Goal: Task Accomplishment & Management: Use online tool/utility

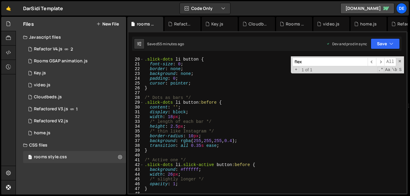
scroll to position [98, 0]
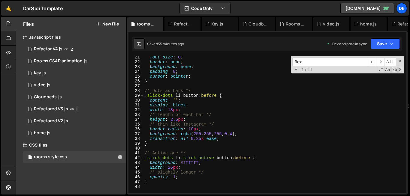
click at [109, 22] on button "New File" at bounding box center [107, 24] width 23 height 5
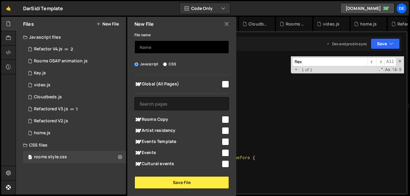
click at [182, 45] on input "text" at bounding box center [182, 47] width 95 height 13
type input "booking engine popup"
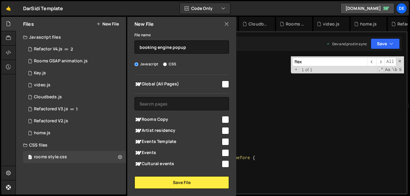
click at [166, 66] on label "CSS" at bounding box center [169, 64] width 13 height 6
click at [166, 66] on input "CSS" at bounding box center [165, 64] width 4 height 4
radio input "true"
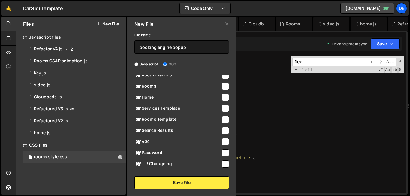
scroll to position [100, 0]
click at [225, 86] on input "checkbox" at bounding box center [225, 86] width 7 height 7
checkbox input "true"
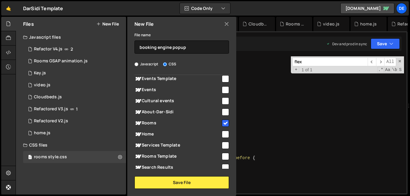
scroll to position [63, 0]
click at [222, 134] on input "checkbox" at bounding box center [225, 134] width 7 height 7
checkbox input "true"
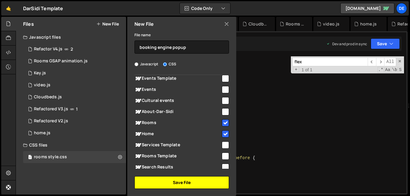
click at [208, 184] on button "Save File" at bounding box center [182, 183] width 95 height 13
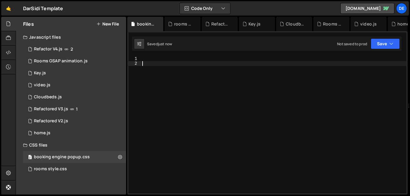
click at [182, 76] on div at bounding box center [274, 129] width 266 height 147
paste textarea "</style>"
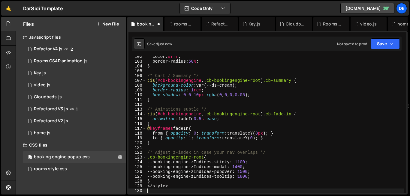
scroll to position [488, 0]
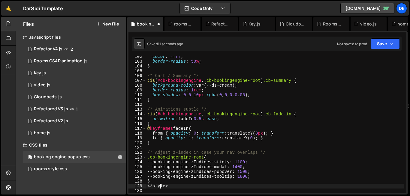
click at [160, 188] on div "color : #fff ; border-radius : 50 % ; } /* Cart / Summary */ :is ( #cb-bookinge…" at bounding box center [275, 127] width 258 height 147
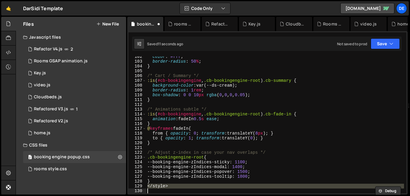
click at [160, 188] on div "color : #fff ; border-radius : 50 % ; } /* Cart / Summary */ :is ( #cb-bookinge…" at bounding box center [275, 127] width 258 height 147
type textarea "</style>"
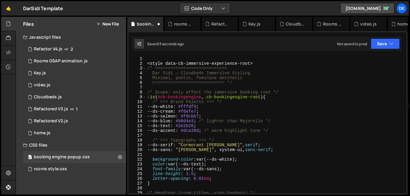
scroll to position [0, 0]
click at [223, 62] on div "< style data-cb-immersive-experience-root > /* ============================ Dar…" at bounding box center [275, 129] width 258 height 147
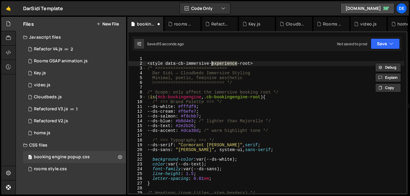
click at [223, 62] on div "< style data-cb-immersive-experience-root > /* ============================ Dar…" at bounding box center [275, 129] width 258 height 147
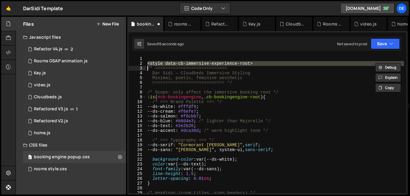
click at [223, 62] on div "< style data-cb-immersive-experience-root > /* ============================ Dar…" at bounding box center [275, 129] width 258 height 147
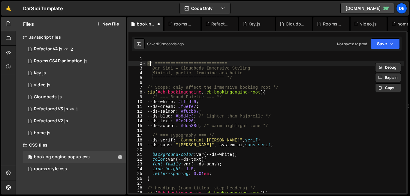
type textarea "Dar Sidi — Cloudbeds Immersive Styling"
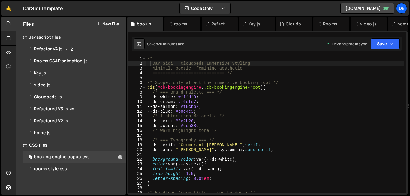
click at [109, 22] on button "New File" at bounding box center [107, 24] width 23 height 5
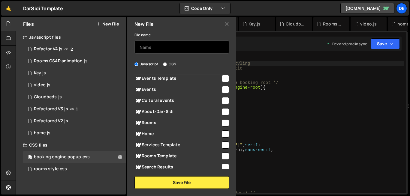
click at [148, 46] on input "text" at bounding box center [182, 47] width 95 height 13
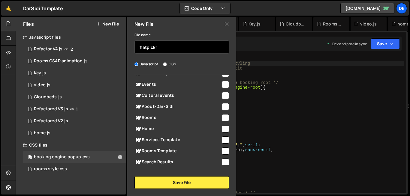
scroll to position [69, 0]
type input "flatpickr"
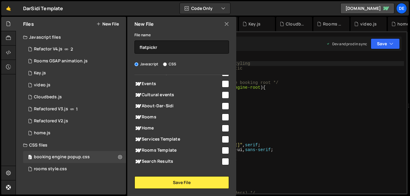
click at [226, 116] on input "checkbox" at bounding box center [225, 117] width 7 height 7
checkbox input "true"
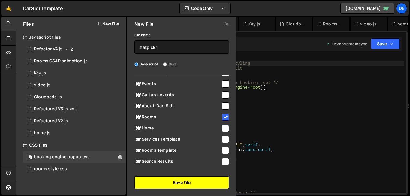
click at [195, 186] on button "Save File" at bounding box center [182, 183] width 95 height 13
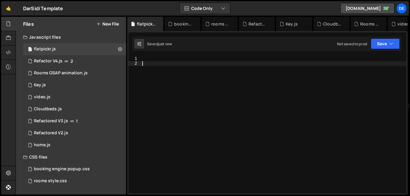
click at [192, 94] on div at bounding box center [274, 129] width 266 height 147
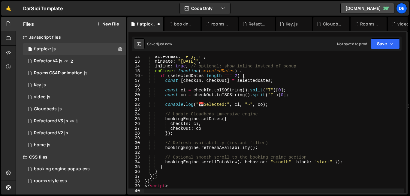
scroll to position [55, 0]
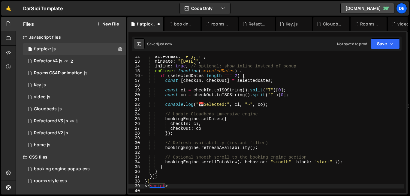
click at [163, 188] on div "altFormat : "F j, Y" , minDate : "[DATE]" , inline : true , // optional: show i…" at bounding box center [274, 127] width 261 height 147
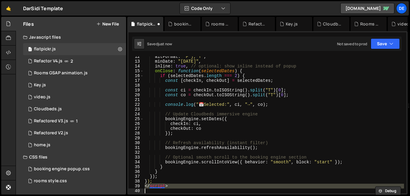
click at [163, 188] on div "altFormat : "F j, Y" , minDate : "[DATE]" , inline : true , // optional: show i…" at bounding box center [274, 127] width 261 height 147
type textarea "</script>"
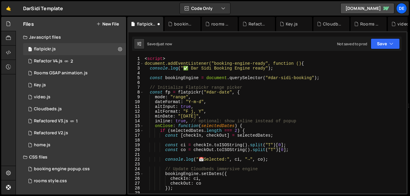
scroll to position [0, 0]
click at [161, 59] on div "< script > document.addEventListener("booking-engine-ready", function () { cons…" at bounding box center [274, 129] width 261 height 147
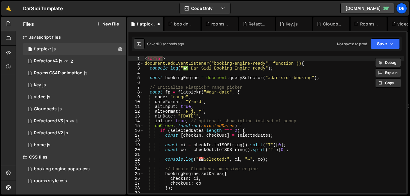
click at [161, 59] on div "< script > document.addEventListener("booking-engine-ready", function () { cons…" at bounding box center [274, 129] width 261 height 147
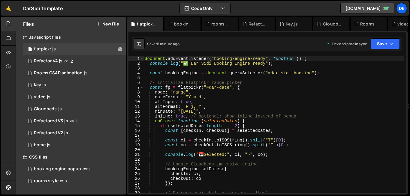
click at [282, 107] on div "document . addEventListener ( "booking-engine-ready" , function ( ) { console .…" at bounding box center [274, 129] width 261 height 147
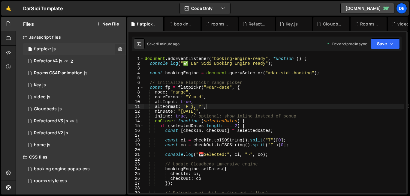
click at [121, 50] on icon at bounding box center [120, 49] width 4 height 6
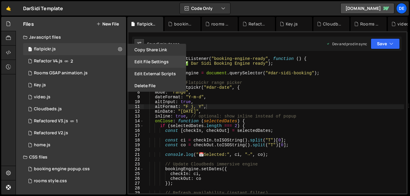
click at [156, 65] on button "Edit File Settings" at bounding box center [156, 62] width 59 height 12
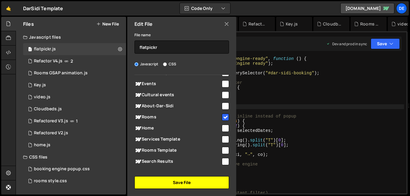
click at [191, 182] on button "Save File" at bounding box center [182, 183] width 95 height 13
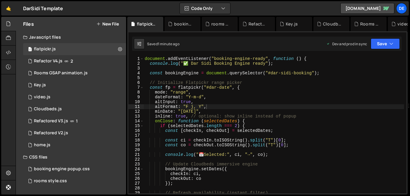
type textarea "});"
click at [191, 182] on div "document . addEventListener ( "booking-engine-ready" , function ( ) { console .…" at bounding box center [274, 129] width 261 height 147
click at [110, 26] on button "New File" at bounding box center [107, 24] width 23 height 5
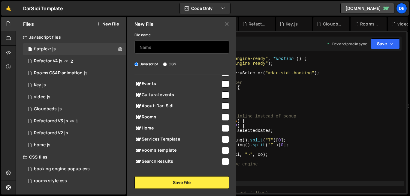
click at [148, 46] on input "text" at bounding box center [182, 47] width 95 height 13
type input "flatpickr"
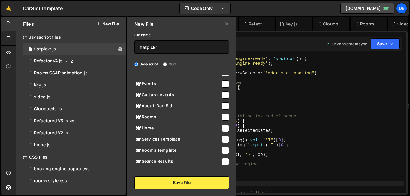
click at [165, 63] on input "CSS" at bounding box center [165, 64] width 4 height 4
radio input "true"
click at [222, 118] on input "checkbox" at bounding box center [225, 117] width 7 height 7
checkbox input "true"
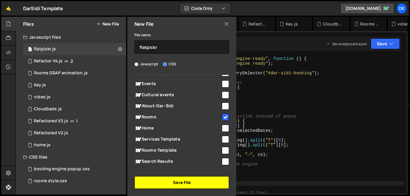
click at [207, 182] on button "Save File" at bounding box center [182, 183] width 95 height 13
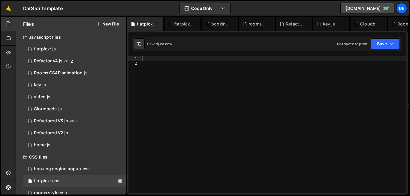
click at [195, 87] on div at bounding box center [274, 129] width 266 height 147
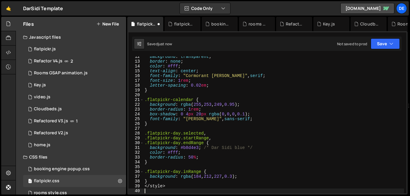
click at [152, 189] on div "background : transparent ; border : none ; color : #fff ; text-align : center ;…" at bounding box center [274, 127] width 261 height 147
click at [154, 187] on div "background : transparent ; border : none ; color : #fff ; text-align : center ;…" at bounding box center [274, 127] width 261 height 147
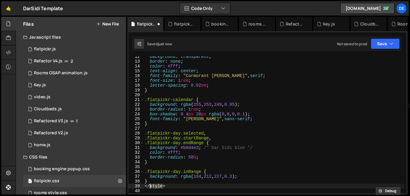
click at [154, 187] on div "background : transparent ; border : none ; color : #fff ; text-align : center ;…" at bounding box center [274, 127] width 261 height 147
type textarea "<"
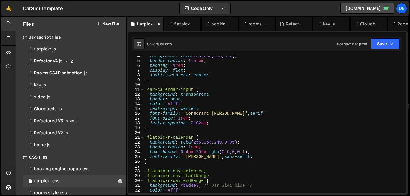
scroll to position [0, 0]
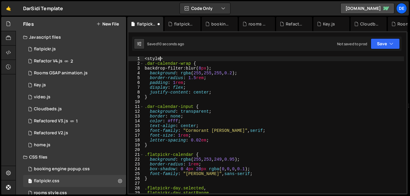
click at [160, 60] on div "< style > .dar-calendar-wrap { backdrop-filter : blur( 8 px ) ; background : rg…" at bounding box center [274, 129] width 261 height 147
type textarea "<"
type textarea ".dar-calendar-wrap {"
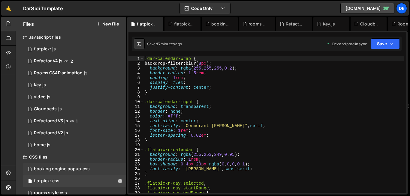
scroll to position [11, 0]
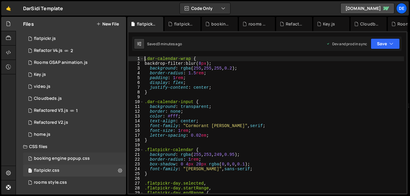
click at [57, 160] on div "booking engine popup.css" at bounding box center [62, 158] width 56 height 5
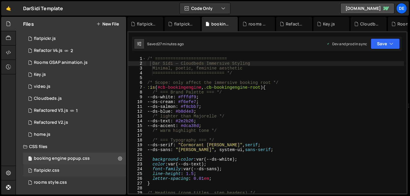
click at [58, 169] on div "flatpickr.css" at bounding box center [47, 170] width 26 height 5
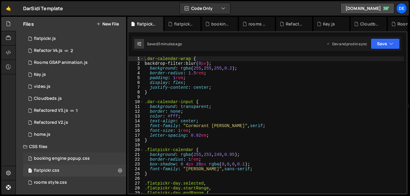
click at [77, 154] on div "1 booking engine popup.css 0" at bounding box center [74, 159] width 103 height 12
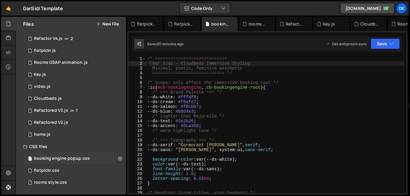
click at [118, 160] on icon at bounding box center [120, 159] width 4 height 6
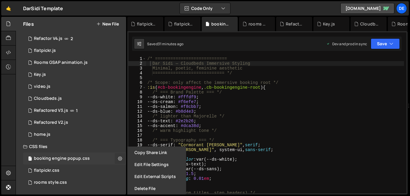
click at [118, 160] on icon at bounding box center [120, 159] width 4 height 6
click at [98, 173] on div "1 flatpickr.css 0" at bounding box center [74, 171] width 103 height 12
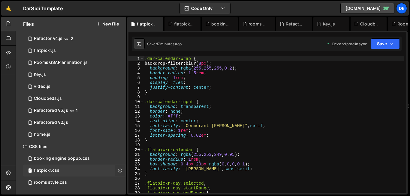
click at [118, 172] on icon at bounding box center [120, 171] width 4 height 6
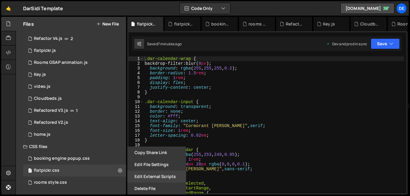
click at [168, 178] on button "Edit External Scripts" at bounding box center [156, 177] width 59 height 12
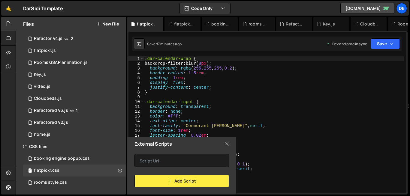
click at [224, 144] on icon at bounding box center [226, 144] width 5 height 7
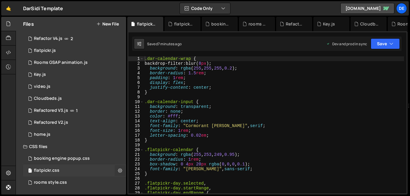
click at [118, 172] on icon at bounding box center [120, 171] width 4 height 6
type input "flatpickr"
radio input "false"
radio input "true"
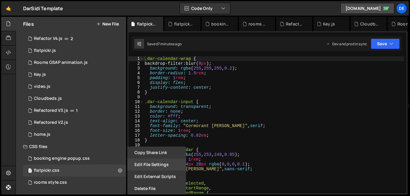
click at [166, 170] on button "Edit File Settings" at bounding box center [156, 165] width 59 height 12
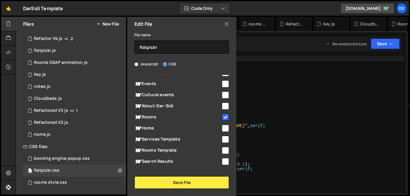
click at [227, 119] on div "Global (All Pages) Rooms Copy" at bounding box center [181, 122] width 109 height 94
click at [226, 118] on input "checkbox" at bounding box center [225, 117] width 7 height 7
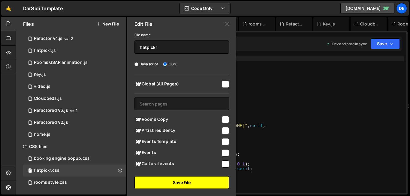
click at [198, 185] on button "Save File" at bounding box center [182, 183] width 95 height 13
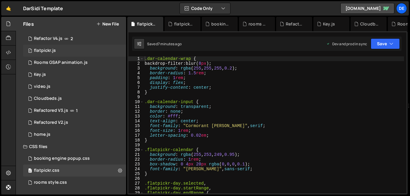
click at [65, 48] on div "1 flatpickr.js 0" at bounding box center [74, 51] width 103 height 12
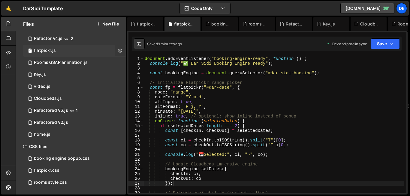
click at [115, 50] on button at bounding box center [120, 50] width 11 height 11
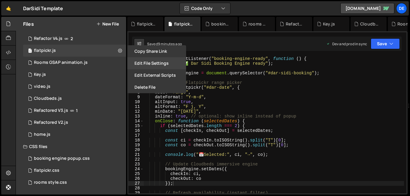
click at [148, 62] on button "Edit File Settings" at bounding box center [156, 63] width 59 height 12
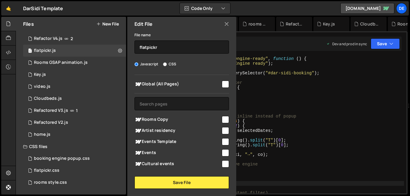
scroll to position [93, 0]
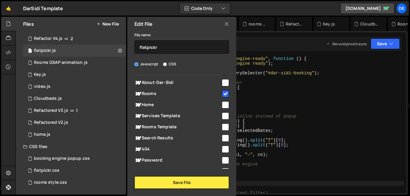
click at [224, 93] on input "checkbox" at bounding box center [225, 93] width 7 height 7
checkbox input "false"
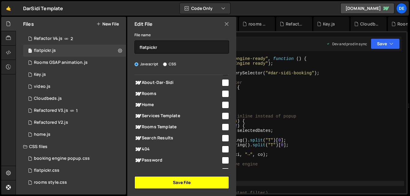
click at [185, 183] on button "Save File" at bounding box center [182, 183] width 95 height 13
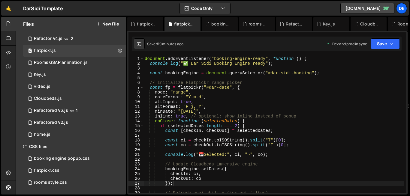
click at [207, 108] on div "document . addEventListener ( "booking-engine-ready" , function ( ) { console .…" at bounding box center [274, 129] width 261 height 147
type textarea "});"
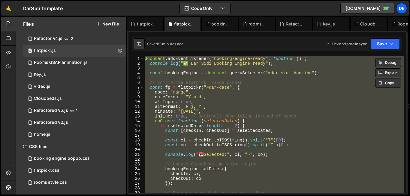
paste textarea
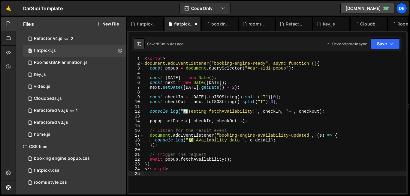
click at [157, 56] on div "arrows: false, 110 111 112 113 114 115 116 117 118 119 120 121 122 123 124 125 …" at bounding box center [267, 113] width 281 height 164
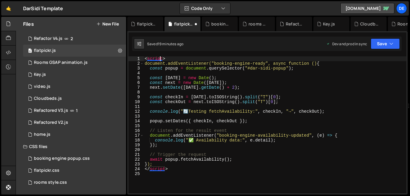
click at [160, 58] on div "< script > document.addEventListener("booking-engine-ready", async function () …" at bounding box center [275, 129] width 263 height 147
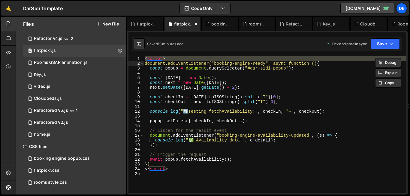
click at [160, 58] on div "< script > document.addEventListener("booking-engine-ready", async function () …" at bounding box center [275, 129] width 263 height 147
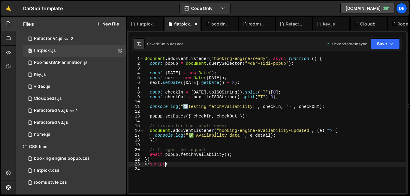
click at [165, 165] on div "document . addEventListener ( "booking-engine-ready" , async function ( ) { con…" at bounding box center [275, 129] width 263 height 147
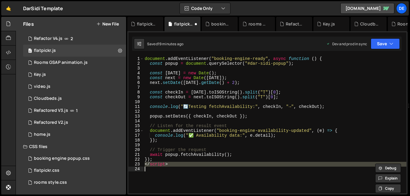
click at [165, 165] on div "document . addEventListener ( "booking-engine-ready" , async function ( ) { con…" at bounding box center [275, 129] width 263 height 147
type textarea "</script>"
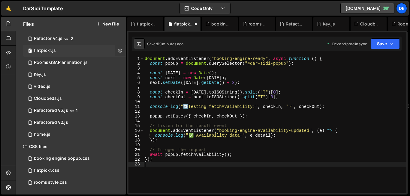
click at [120, 52] on button at bounding box center [120, 50] width 11 height 11
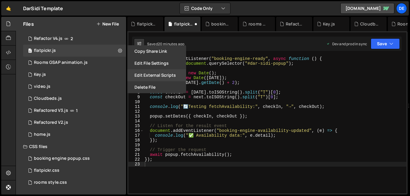
click at [162, 74] on button "Edit External Scripts" at bounding box center [156, 75] width 59 height 12
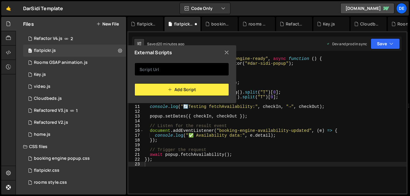
click at [169, 73] on input "text" at bounding box center [182, 69] width 95 height 13
paste input "[URL][DOMAIN_NAME]"></script>"
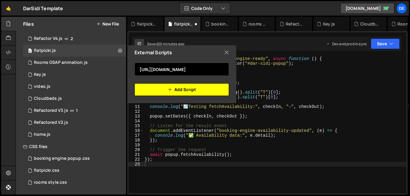
type input "[URL][DOMAIN_NAME]"
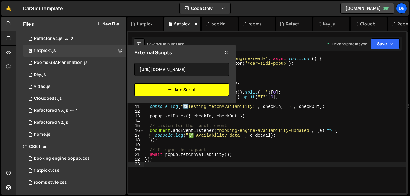
scroll to position [0, 0]
click at [186, 95] on button "Add Script" at bounding box center [182, 90] width 95 height 13
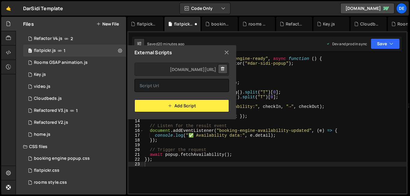
click at [229, 54] on div "External Scripts" at bounding box center [181, 52] width 109 height 14
click at [118, 52] on icon at bounding box center [120, 51] width 4 height 6
type input "flatpickr"
radio input "true"
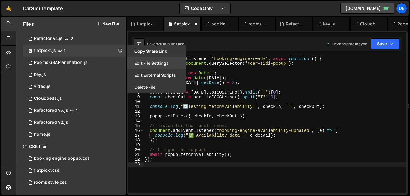
click at [155, 64] on button "Edit File Settings" at bounding box center [156, 63] width 59 height 12
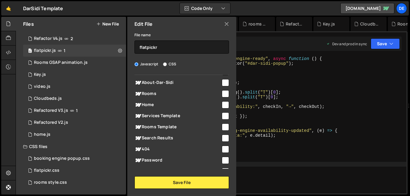
click at [223, 95] on input "checkbox" at bounding box center [225, 93] width 7 height 7
checkbox input "true"
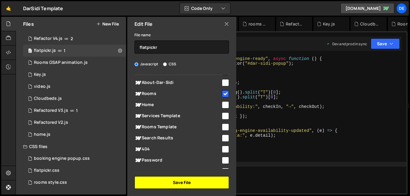
click at [201, 182] on button "Save File" at bounding box center [182, 183] width 95 height 13
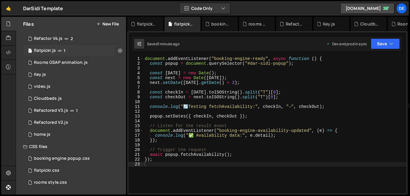
click at [118, 51] on icon at bounding box center [120, 51] width 4 height 6
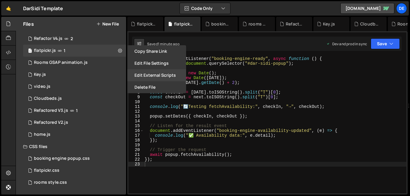
click at [168, 80] on button "Edit External Scripts" at bounding box center [156, 75] width 59 height 12
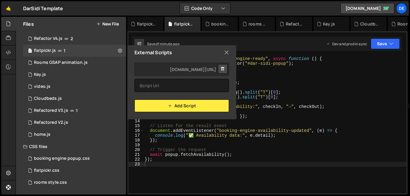
click at [221, 65] on button at bounding box center [223, 69] width 10 height 10
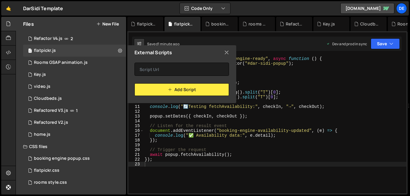
click at [227, 50] on icon at bounding box center [226, 52] width 5 height 7
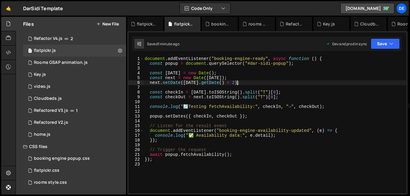
click at [239, 83] on div "document . addEventListener ( "booking-engine-ready" , async function ( ) { con…" at bounding box center [275, 129] width 263 height 147
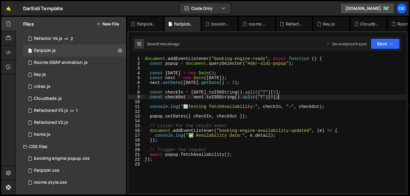
click at [307, 97] on div "document . addEventListener ( "booking-engine-ready" , async function ( ) { con…" at bounding box center [275, 129] width 263 height 147
type textarea "const checkOut = next.toISOString().split("T")[0];"
